Goal: Task Accomplishment & Management: Use online tool/utility

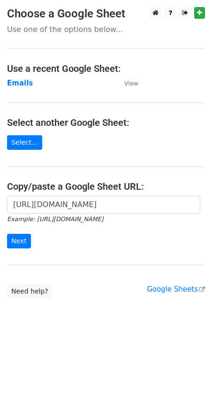
type input "[URL][DOMAIN_NAME]"
click at [14, 244] on input "Next" at bounding box center [19, 241] width 24 height 15
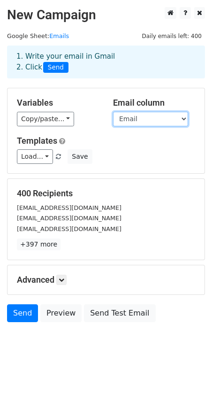
click at [134, 123] on select "Email Name" at bounding box center [150, 119] width 75 height 15
click at [113, 112] on select "Email Name" at bounding box center [150, 119] width 75 height 15
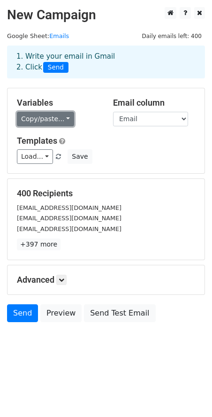
click at [47, 123] on link "Copy/paste..." at bounding box center [45, 119] width 57 height 15
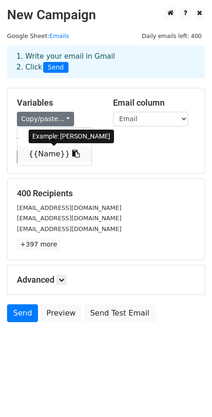
click at [46, 150] on link "{{Name}}" at bounding box center [54, 154] width 74 height 15
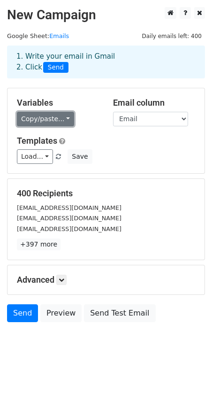
click at [61, 117] on link "Copy/paste..." at bounding box center [45, 119] width 57 height 15
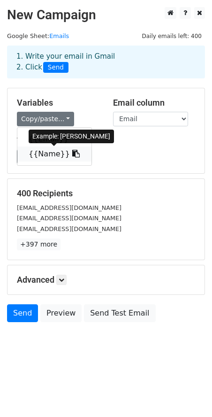
click at [38, 154] on link "{{Name}}" at bounding box center [54, 154] width 74 height 15
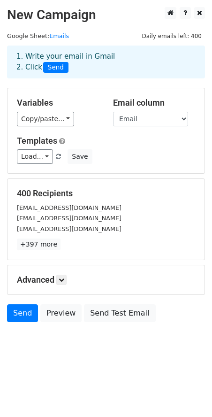
click at [57, 272] on div "Advanced Tracking Track Opens UTM Codes Track Clicks Filters Only include sprea…" at bounding box center [106, 279] width 197 height 29
click at [62, 279] on icon at bounding box center [62, 280] width 6 height 6
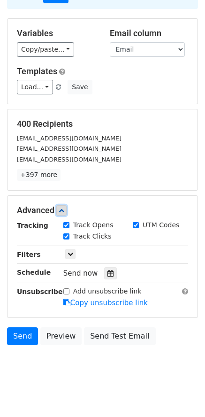
scroll to position [77, 0]
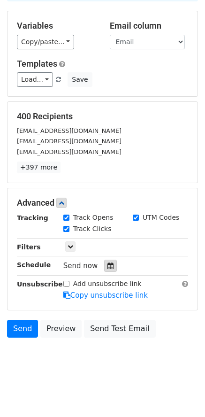
click at [108, 268] on icon at bounding box center [111, 266] width 6 height 7
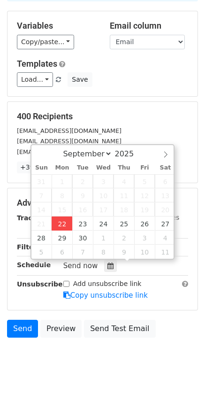
type input "[DATE] 20:11"
type input "08"
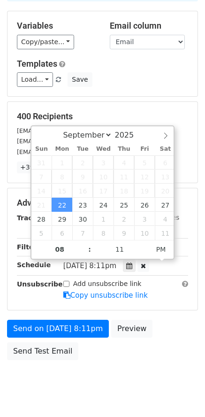
click at [117, 267] on span "[DATE] 8:11pm" at bounding box center [89, 266] width 53 height 8
click at [126, 248] on input "11" at bounding box center [119, 249] width 57 height 19
type input "15"
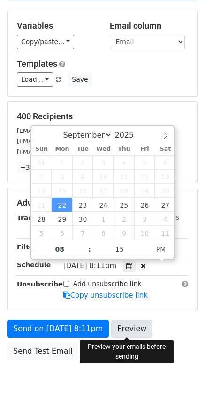
type input "[DATE] 20:15"
click at [113, 328] on link "Preview" at bounding box center [131, 329] width 41 height 18
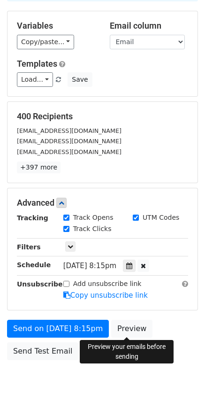
click at [105, 390] on body "New Campaign Daily emails left: 400 Google Sheet: Emails 1. Write your email in…" at bounding box center [102, 166] width 205 height 473
click at [116, 327] on link "Preview" at bounding box center [131, 329] width 41 height 18
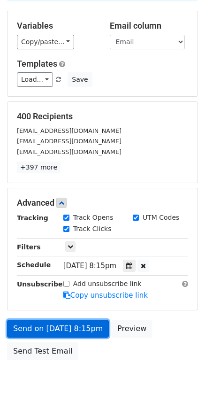
click at [68, 328] on link "Send on [DATE] 8:15pm" at bounding box center [58, 329] width 102 height 18
